Goal: Download file/media

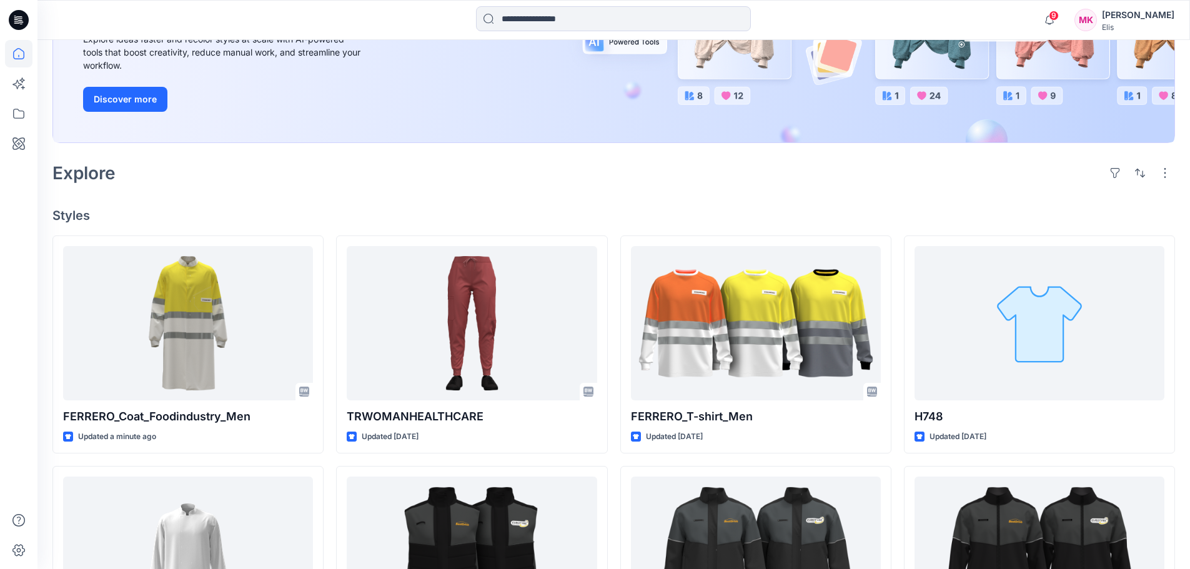
scroll to position [187, 0]
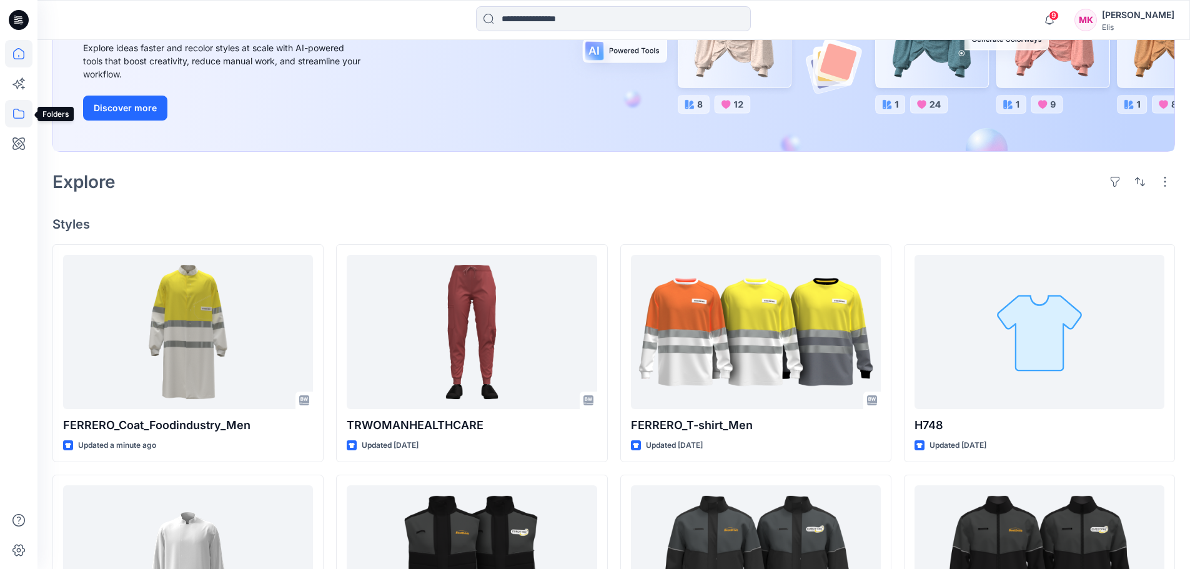
click at [11, 113] on icon at bounding box center [18, 113] width 27 height 27
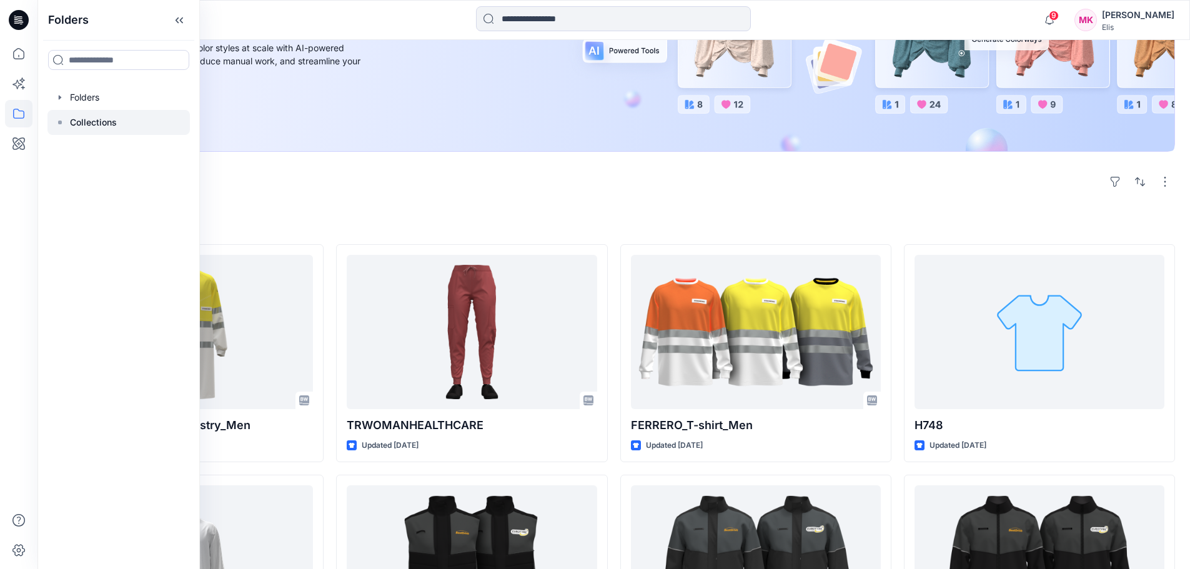
click at [111, 116] on p "Collections" at bounding box center [93, 122] width 47 height 15
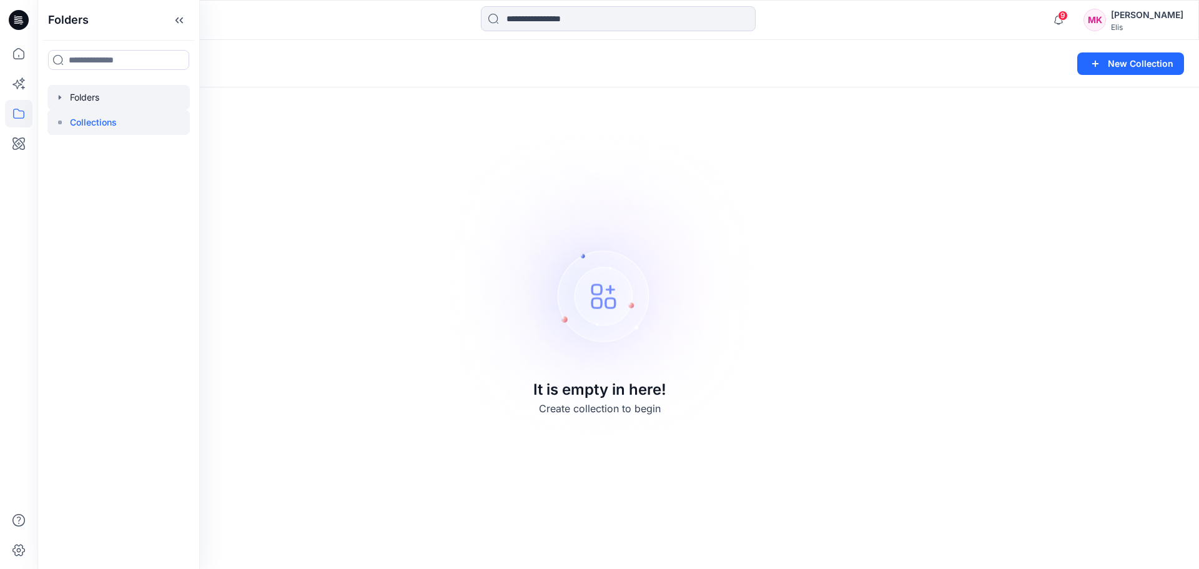
click at [107, 96] on div at bounding box center [118, 97] width 142 height 25
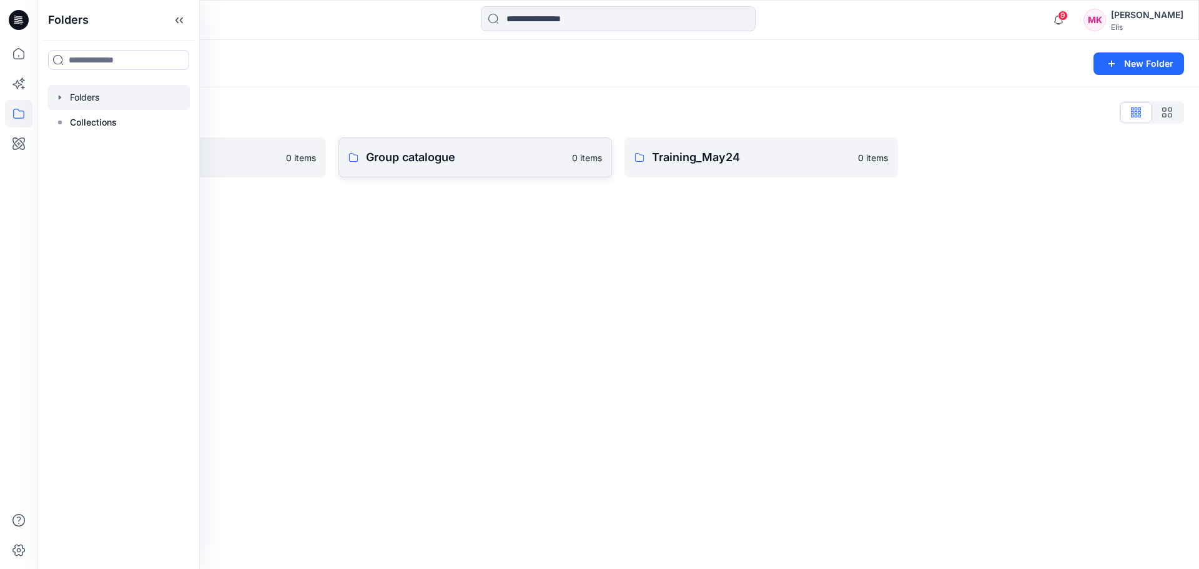
click at [456, 154] on p "Group catalogue" at bounding box center [465, 157] width 199 height 17
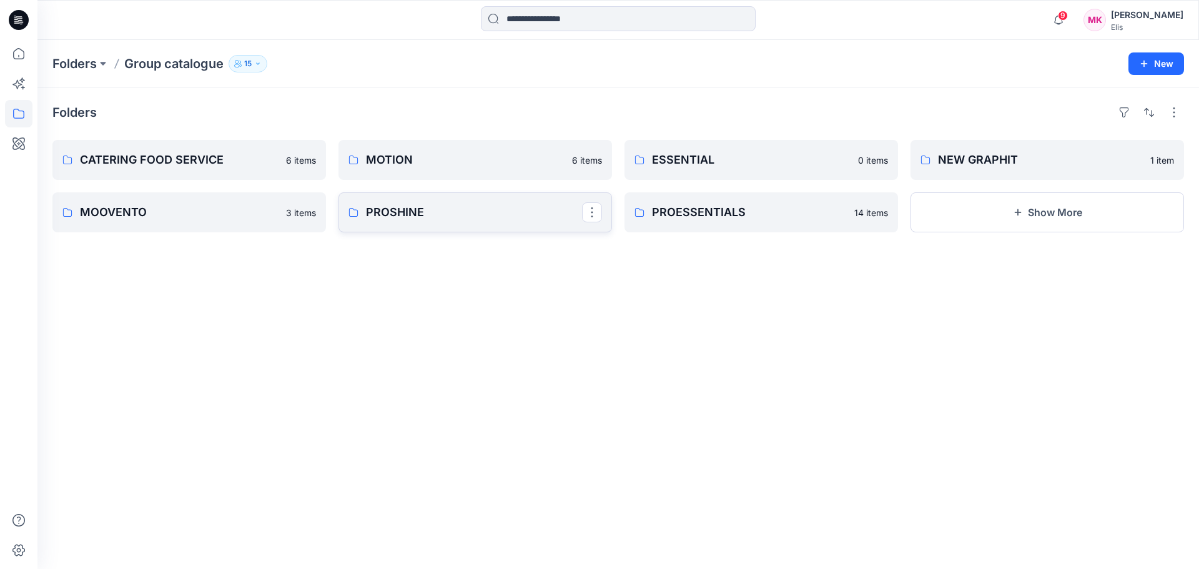
click at [445, 209] on p "PROSHINE" at bounding box center [474, 212] width 216 height 17
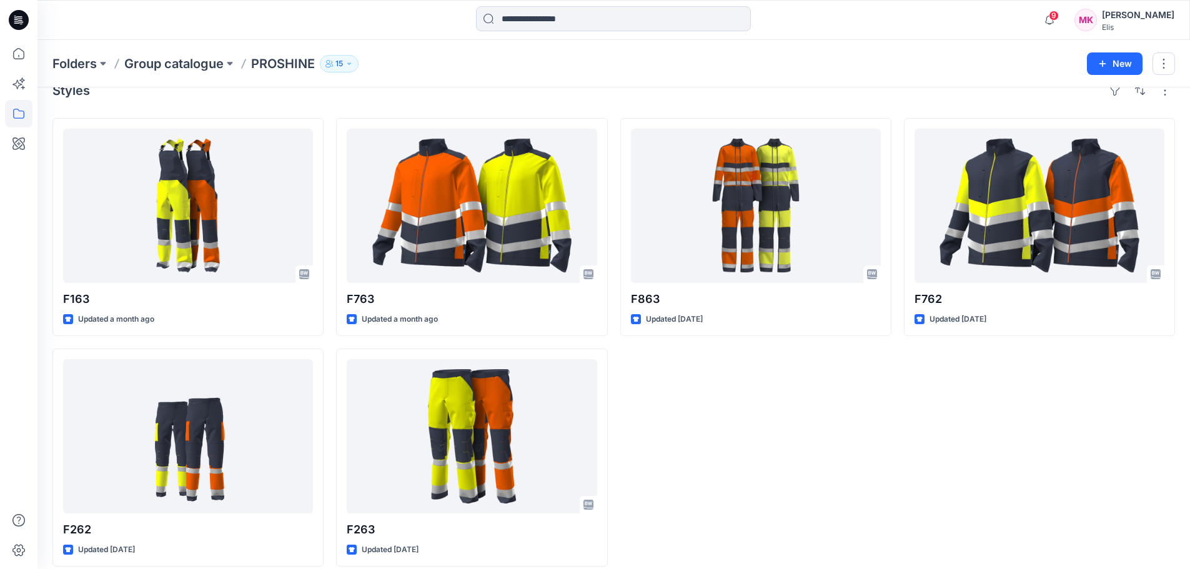
scroll to position [34, 0]
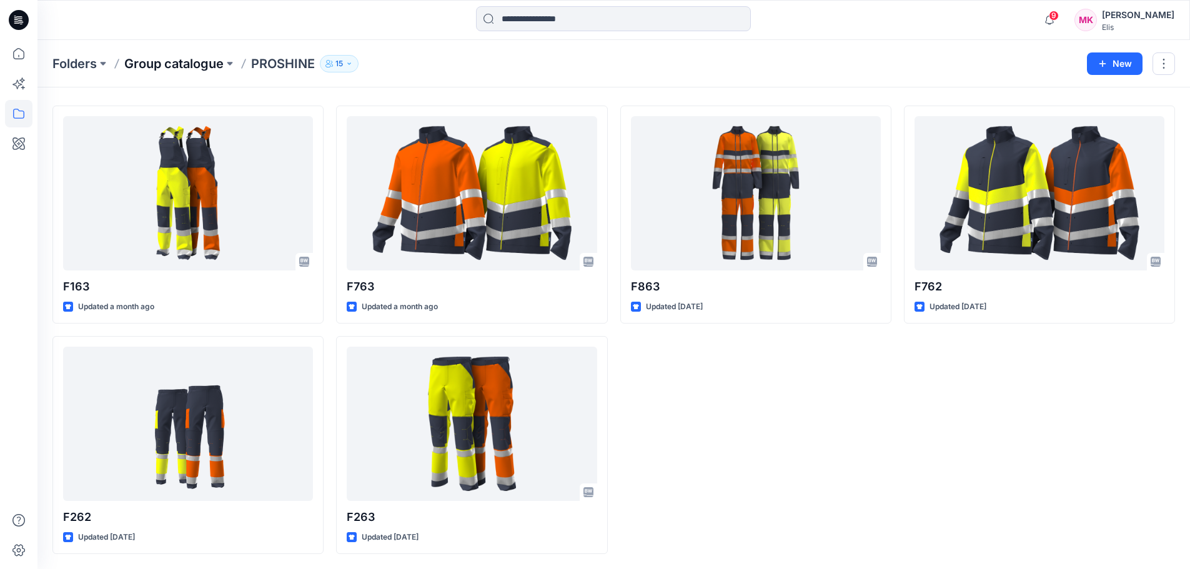
click at [192, 61] on p "Group catalogue" at bounding box center [173, 63] width 99 height 17
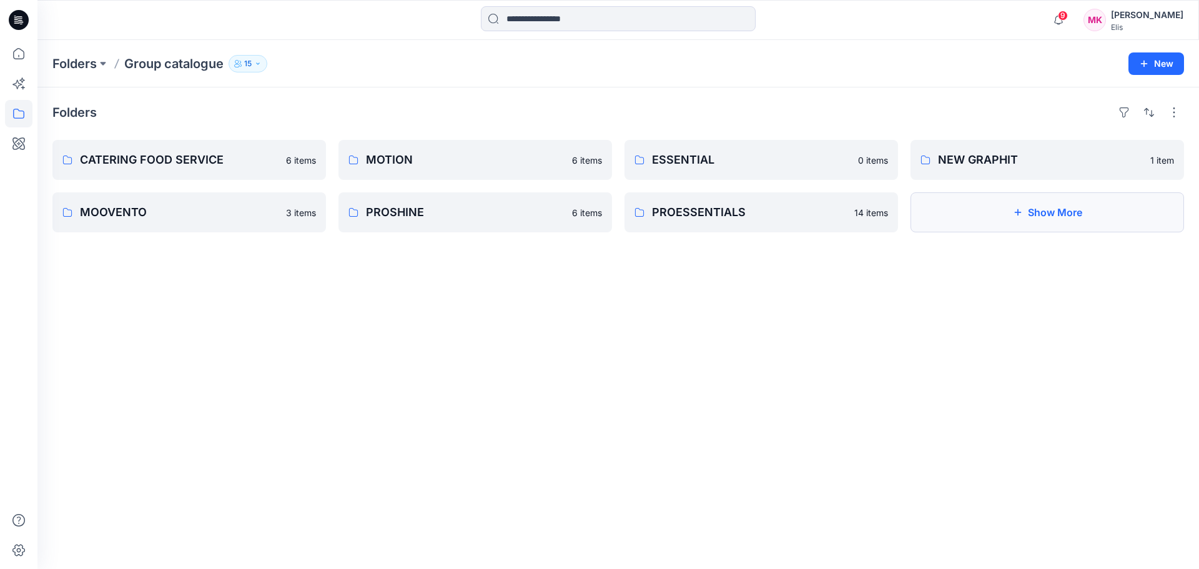
click at [1004, 202] on button "Show More" at bounding box center [1047, 212] width 274 height 40
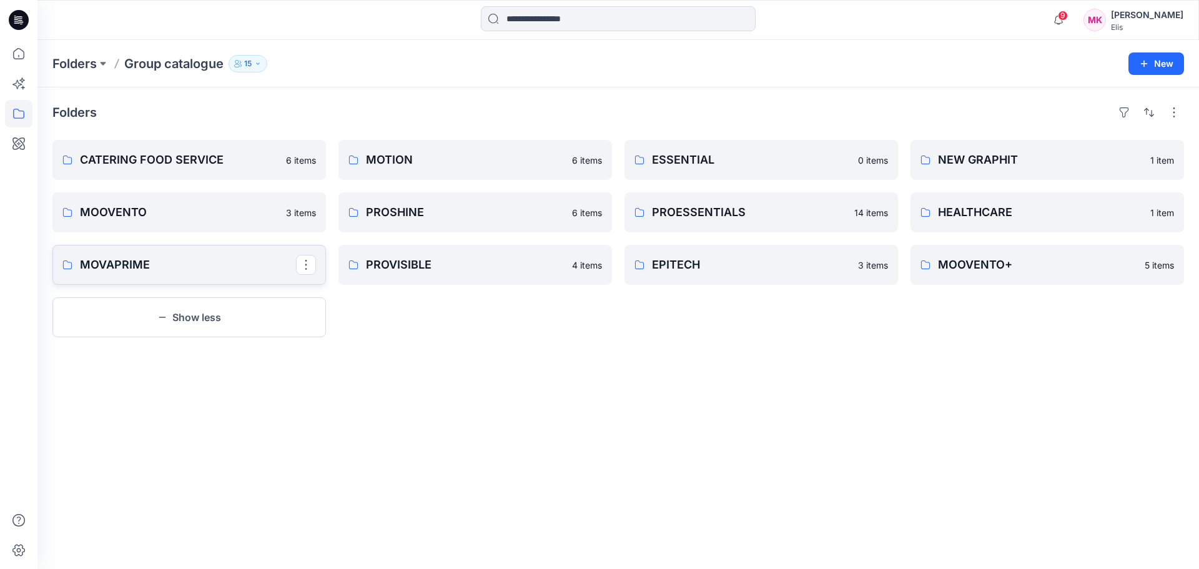
click at [188, 262] on p "MOVAPRIME" at bounding box center [188, 264] width 216 height 17
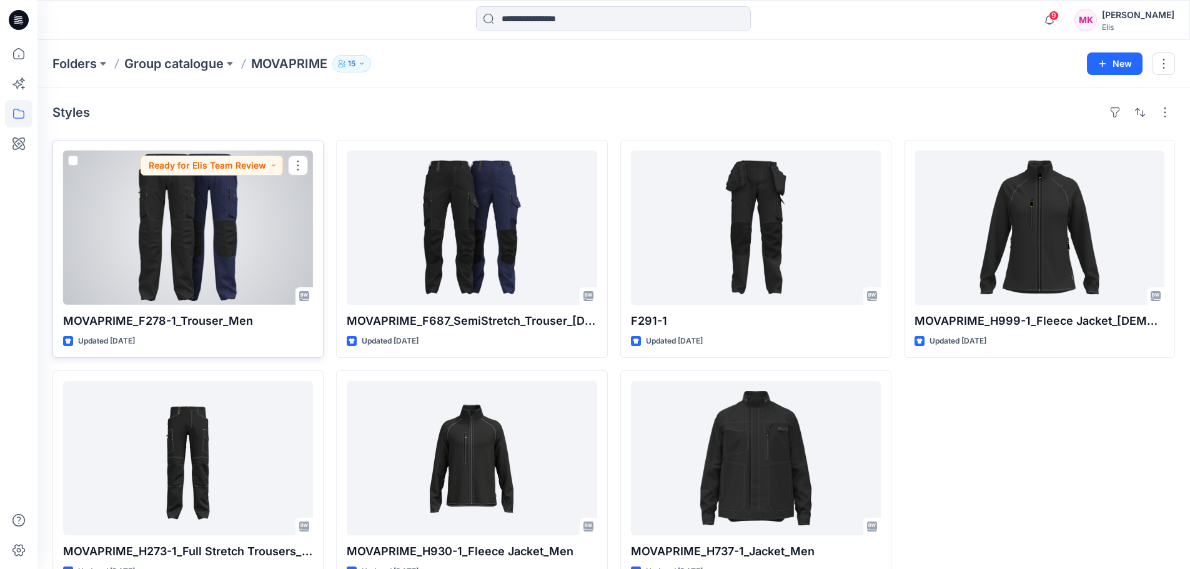
click at [172, 244] on div at bounding box center [188, 227] width 250 height 154
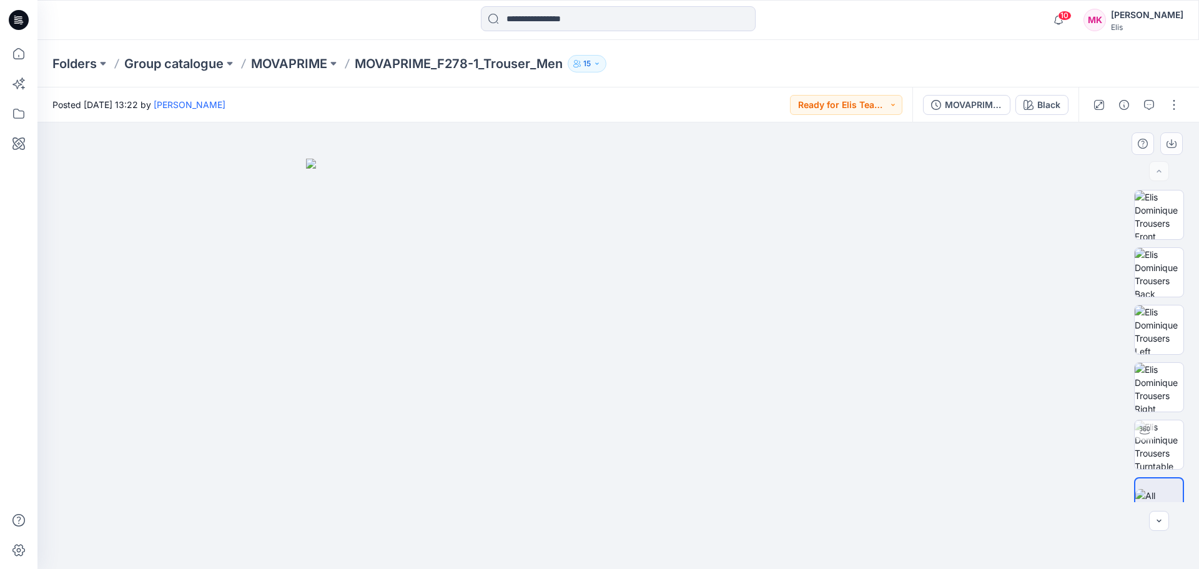
drag, startPoint x: 601, startPoint y: 399, endPoint x: 540, endPoint y: 387, distance: 62.3
click at [540, 387] on img at bounding box center [618, 364] width 624 height 411
click at [997, 106] on div "MOVAPRIME_F278-1_Trouser_Men (1) (1)" at bounding box center [973, 105] width 57 height 14
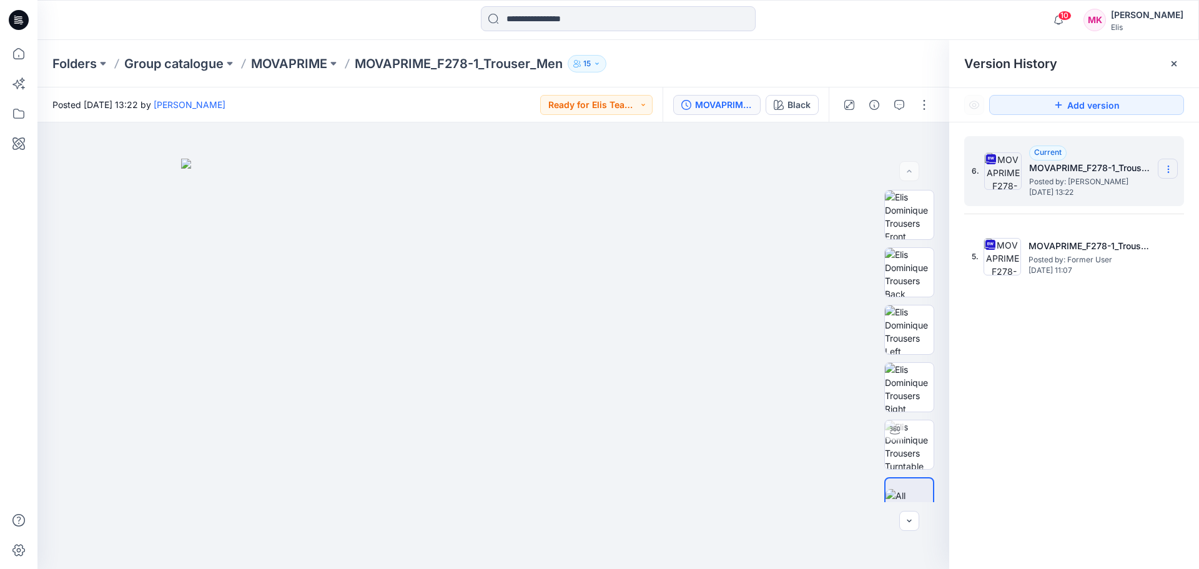
click at [1165, 165] on icon at bounding box center [1168, 169] width 10 height 10
click at [1126, 192] on span "Download Source BW File" at bounding box center [1105, 193] width 105 height 15
click at [909, 441] on img at bounding box center [909, 444] width 49 height 49
